Goal: Information Seeking & Learning: Understand process/instructions

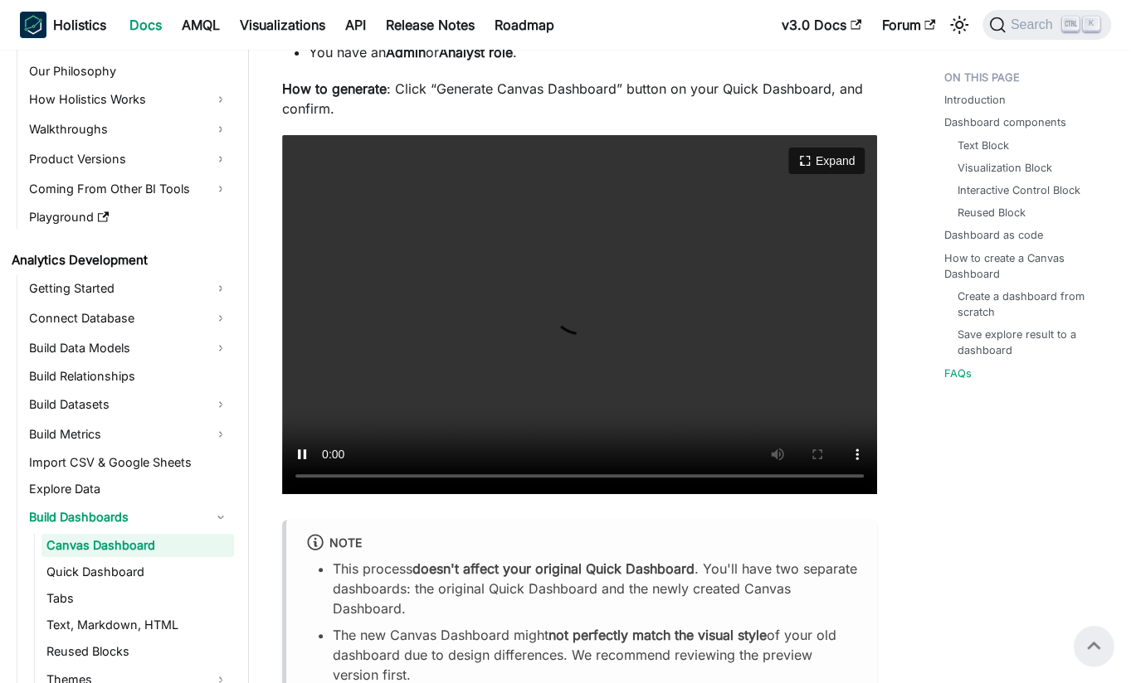
scroll to position [6572, 0]
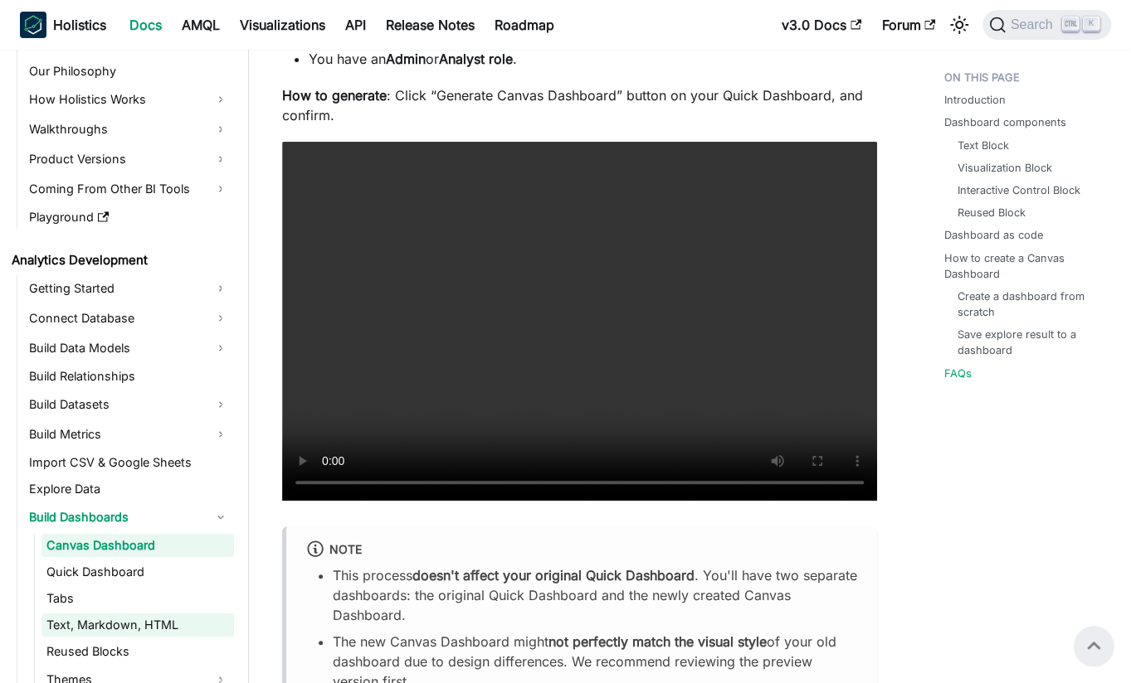
click at [151, 621] on link "Text, Markdown, HTML" at bounding box center [137, 625] width 192 height 23
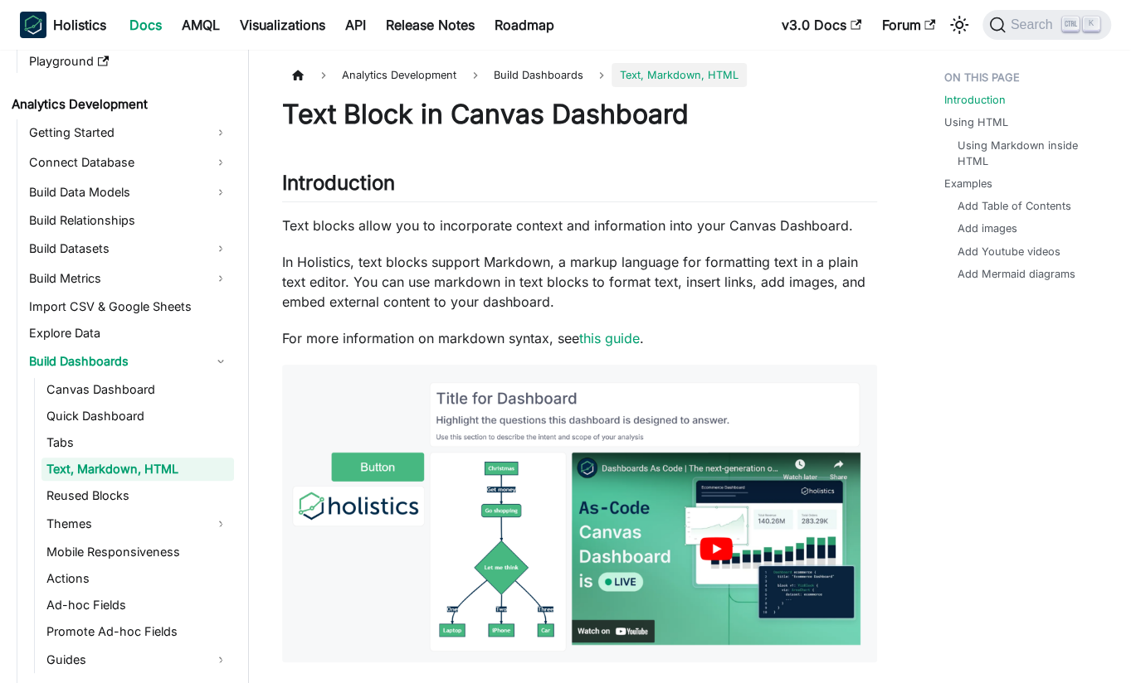
scroll to position [305, 0]
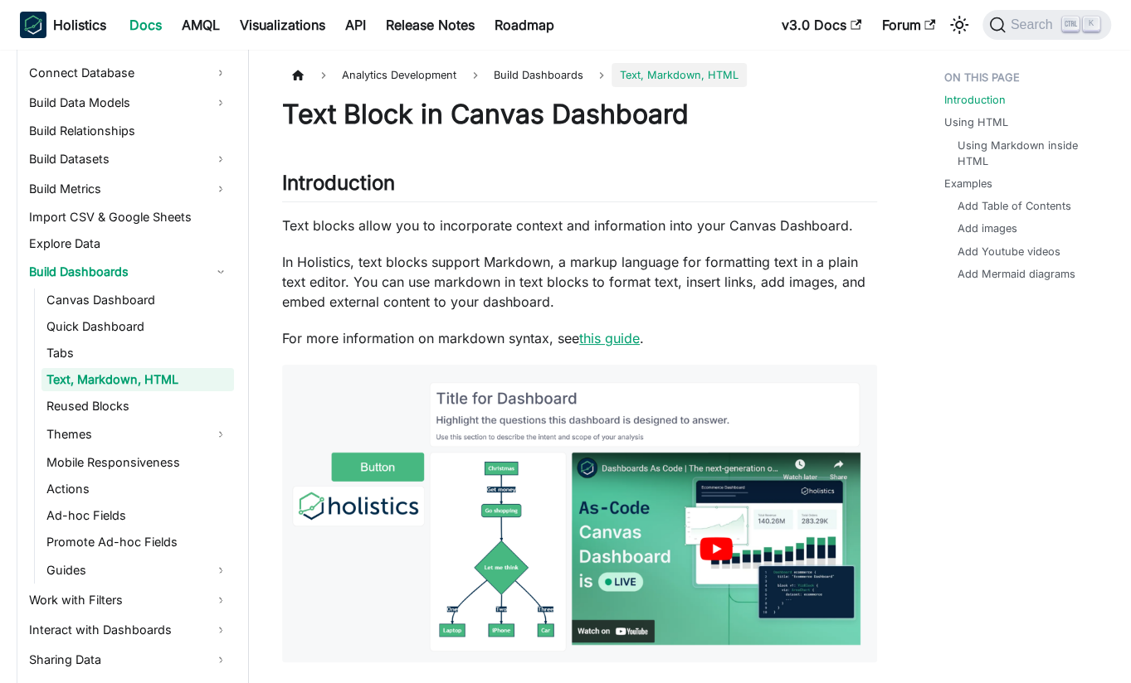
click at [586, 336] on link "this guide" at bounding box center [609, 338] width 61 height 17
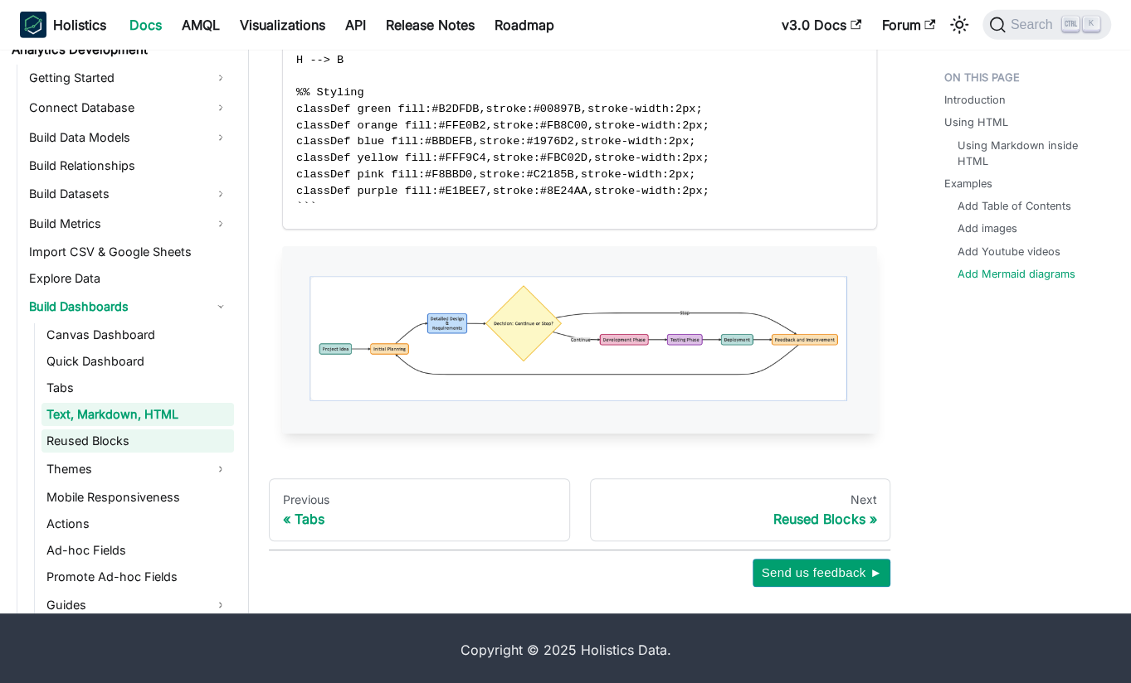
scroll to position [305, 0]
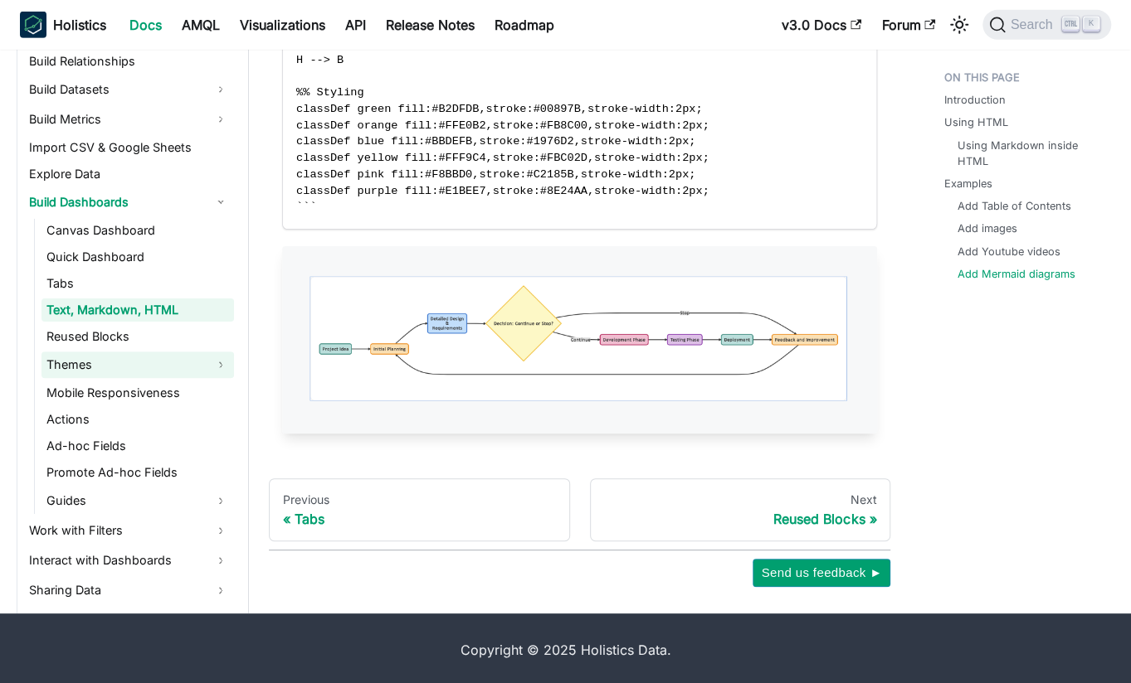
click at [100, 367] on link "Themes" at bounding box center [137, 365] width 192 height 27
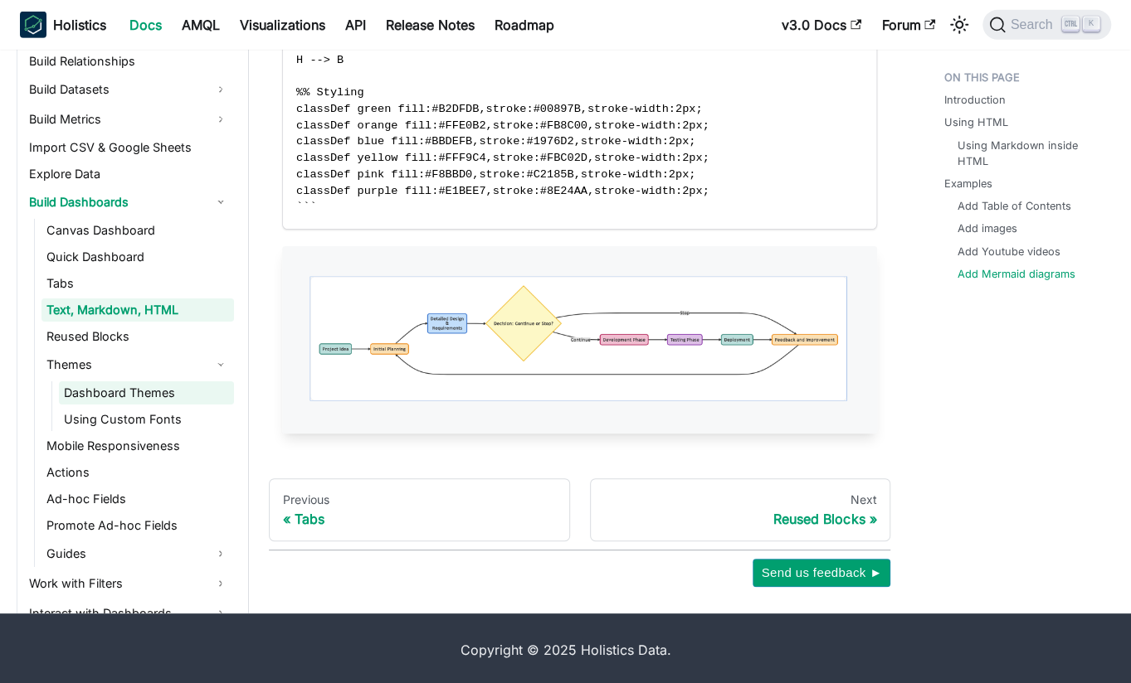
click at [114, 391] on link "Dashboard Themes" at bounding box center [146, 393] width 175 height 23
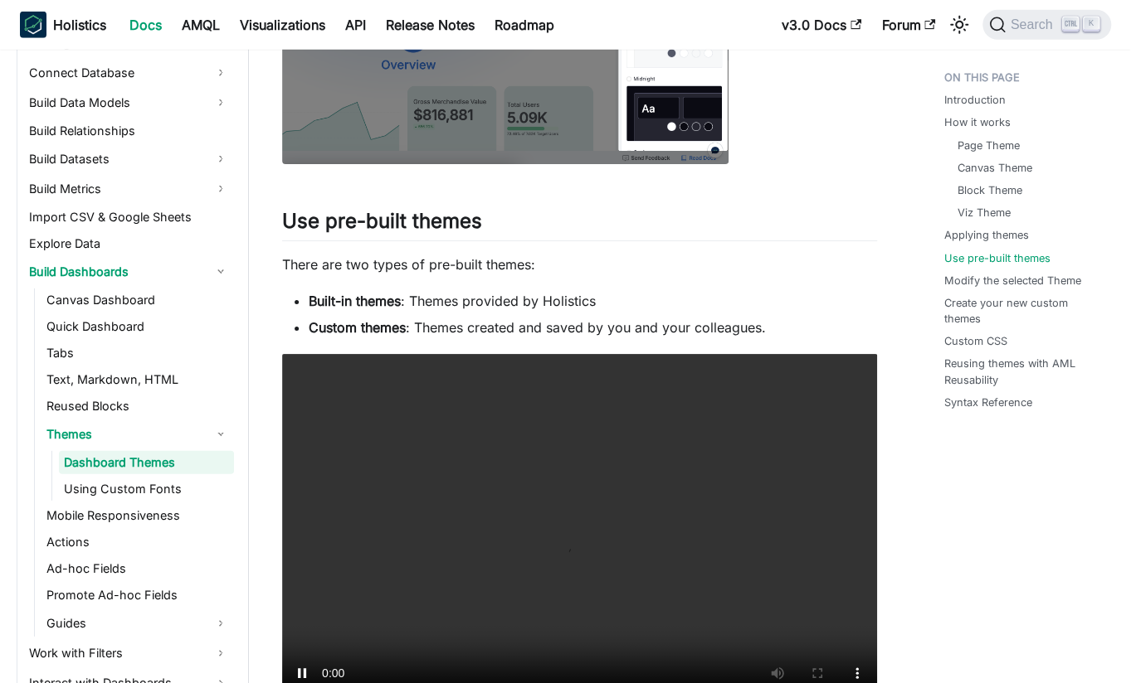
scroll to position [2737, 0]
